Goal: Find specific page/section: Find specific page/section

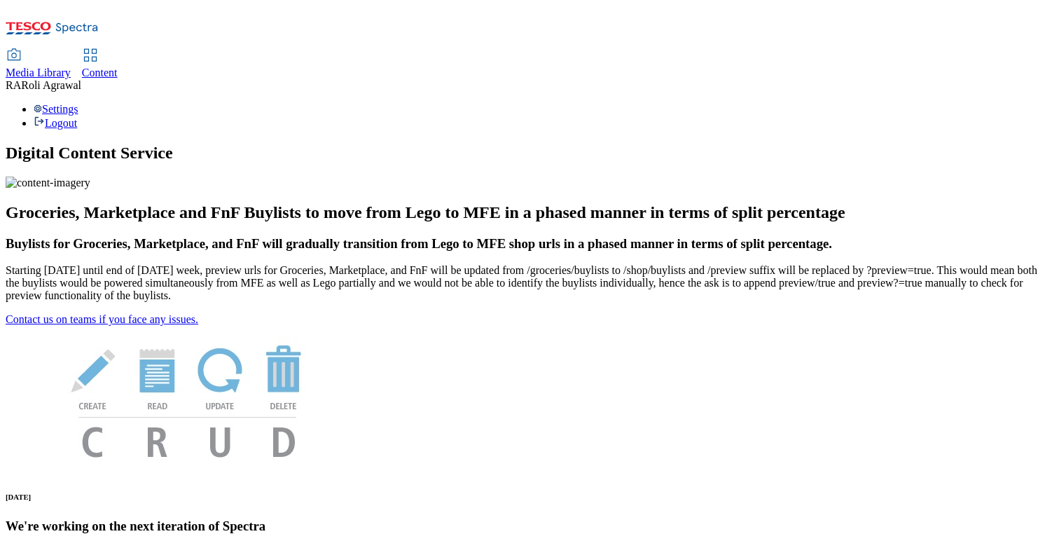
click at [118, 67] on div "Content" at bounding box center [100, 73] width 36 height 13
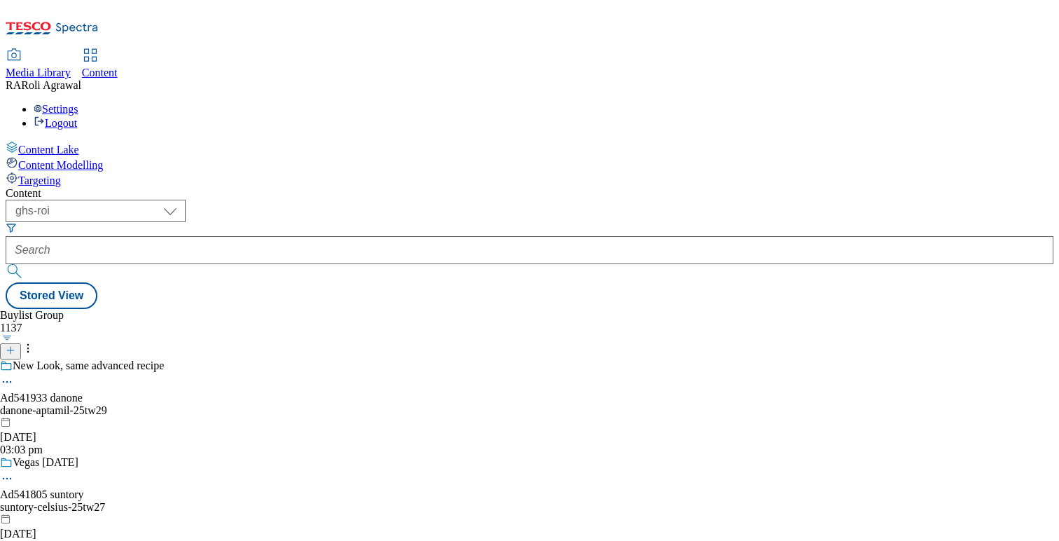
click at [85, 172] on div "Targeting" at bounding box center [530, 179] width 1048 height 15
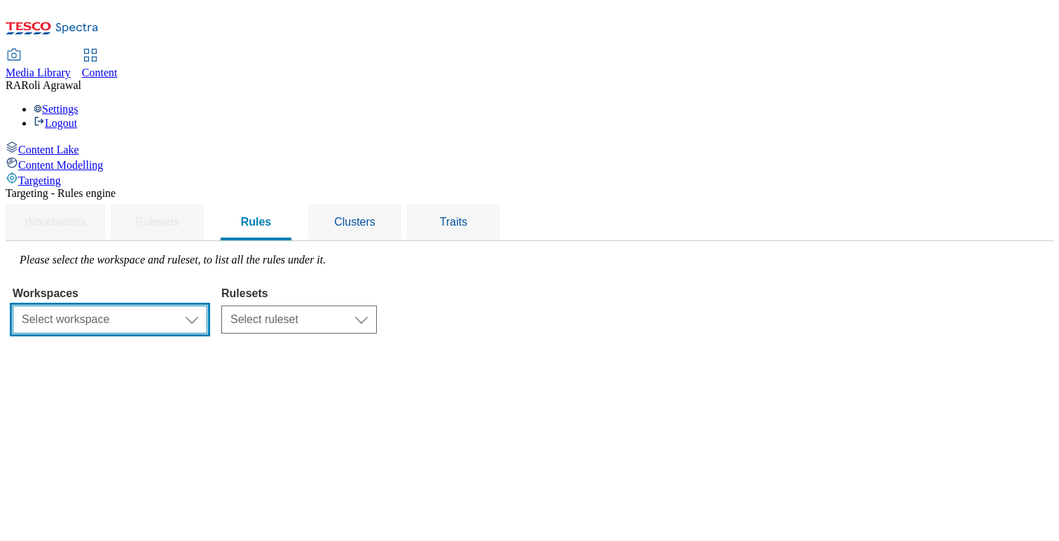
click at [207, 305] on select "Select workspace Content" at bounding box center [110, 319] width 195 height 28
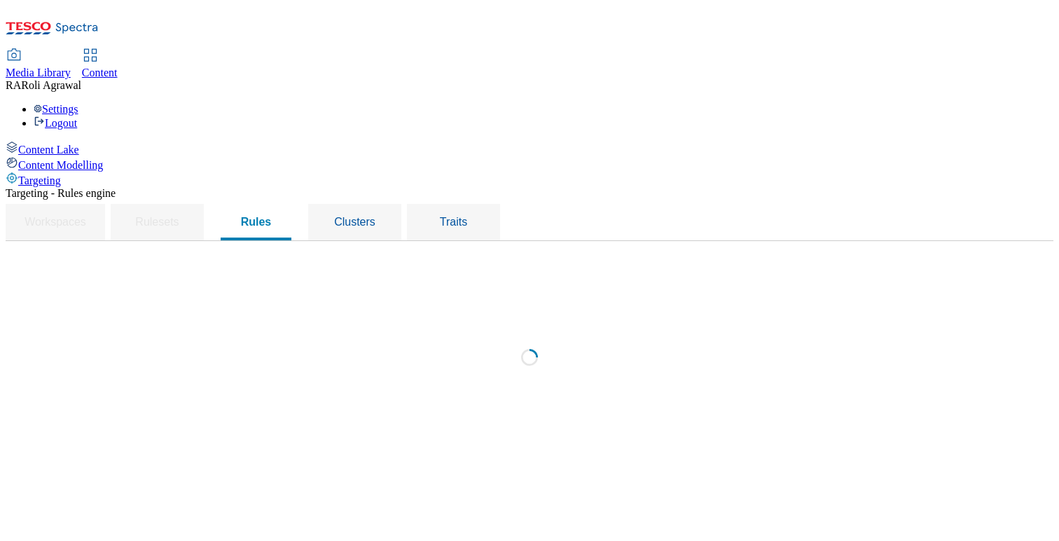
select select "f510054f-adaa-4692-b570-80fa3897127a"
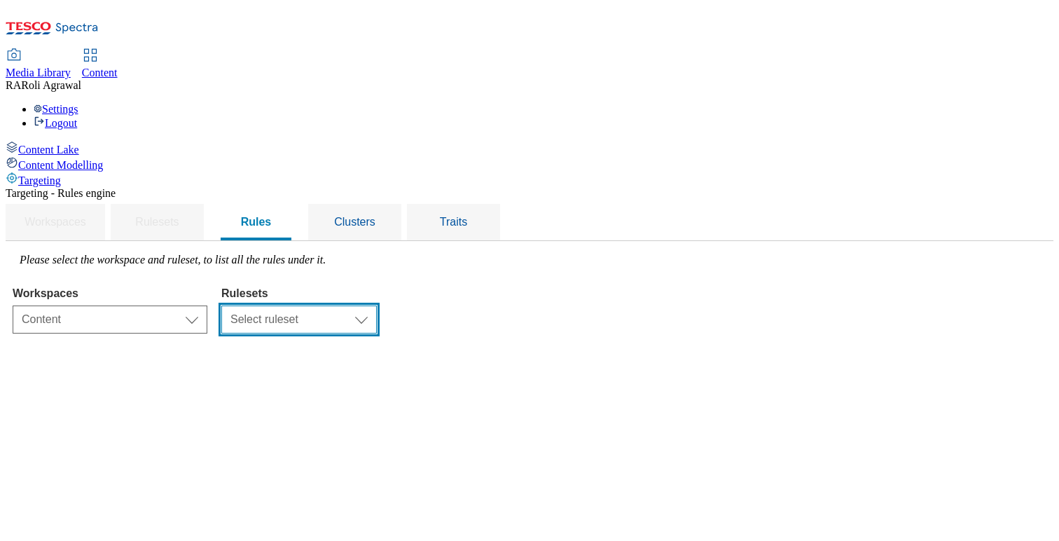
click at [377, 305] on select "Select ruleset ROI UK" at bounding box center [299, 319] width 156 height 28
select select "e2fc2791-e495-43be-be06-3e254f21d69a"
click at [377, 305] on select "Select ruleset ROI UK" at bounding box center [299, 319] width 156 height 28
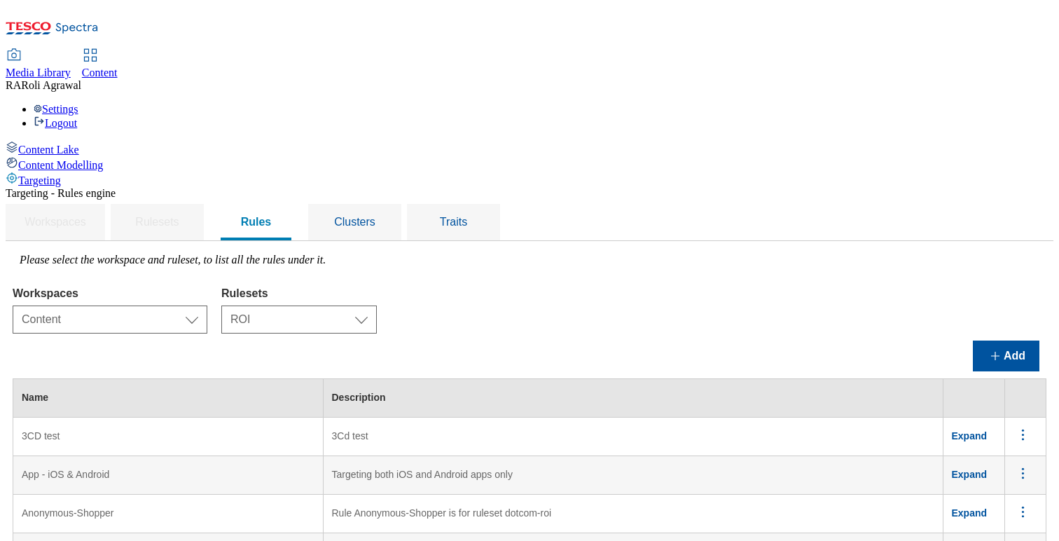
scroll to position [500, 0]
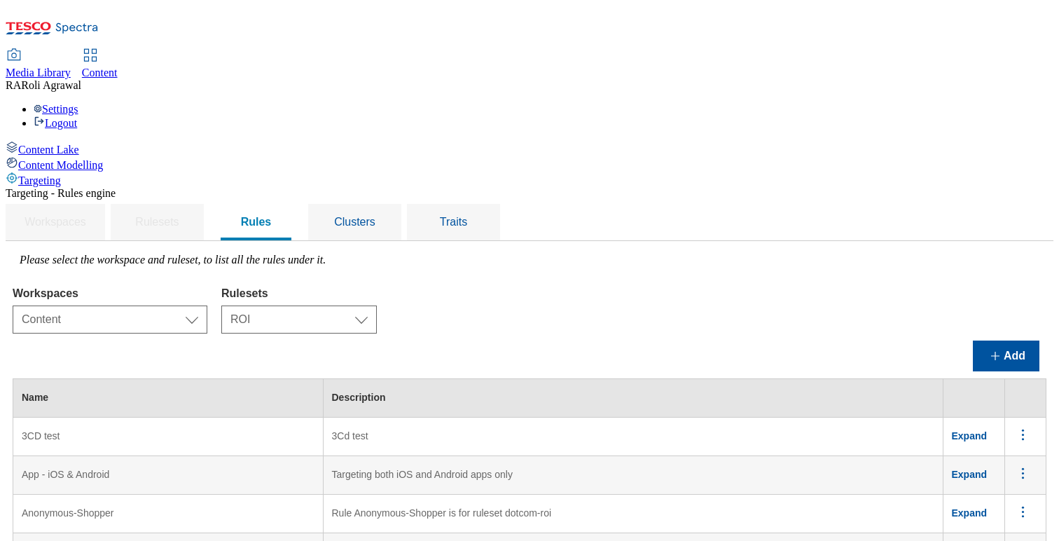
scroll to position [469, 0]
copy td "Clubcard-partner Opted-In Logged-In"
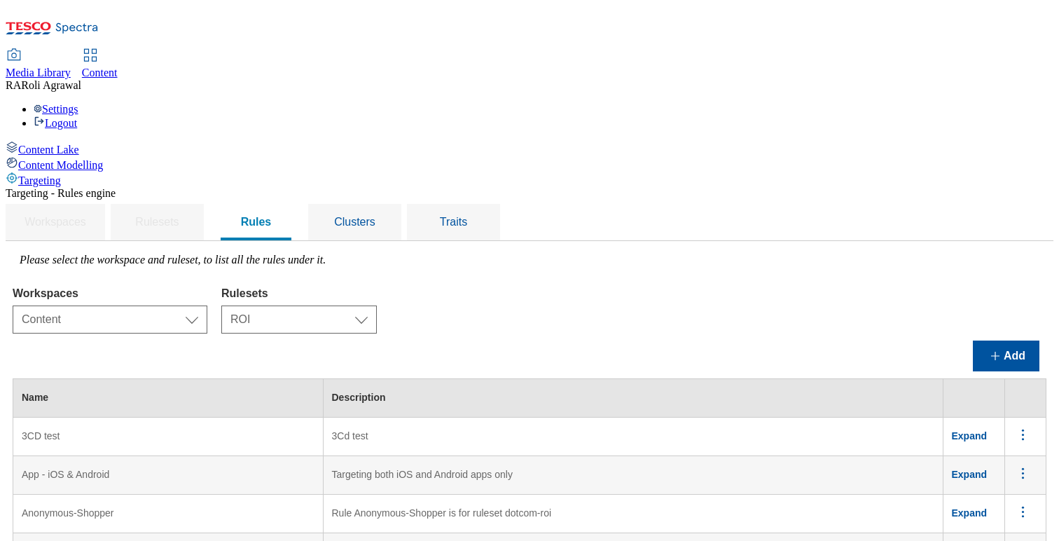
scroll to position [0, 0]
